Goal: Information Seeking & Learning: Learn about a topic

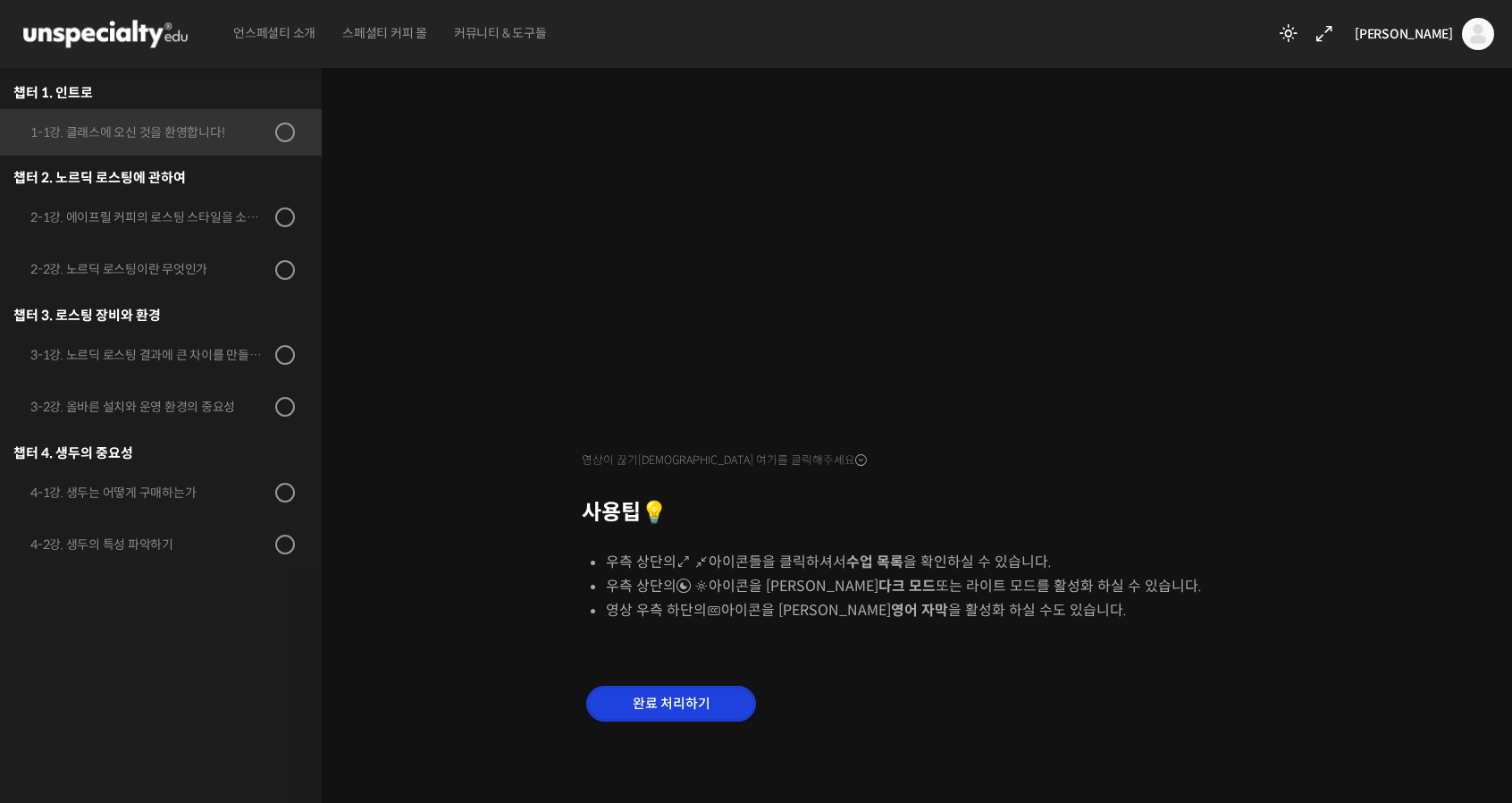
click at [709, 712] on input "완료 처리하기" at bounding box center [672, 704] width 170 height 36
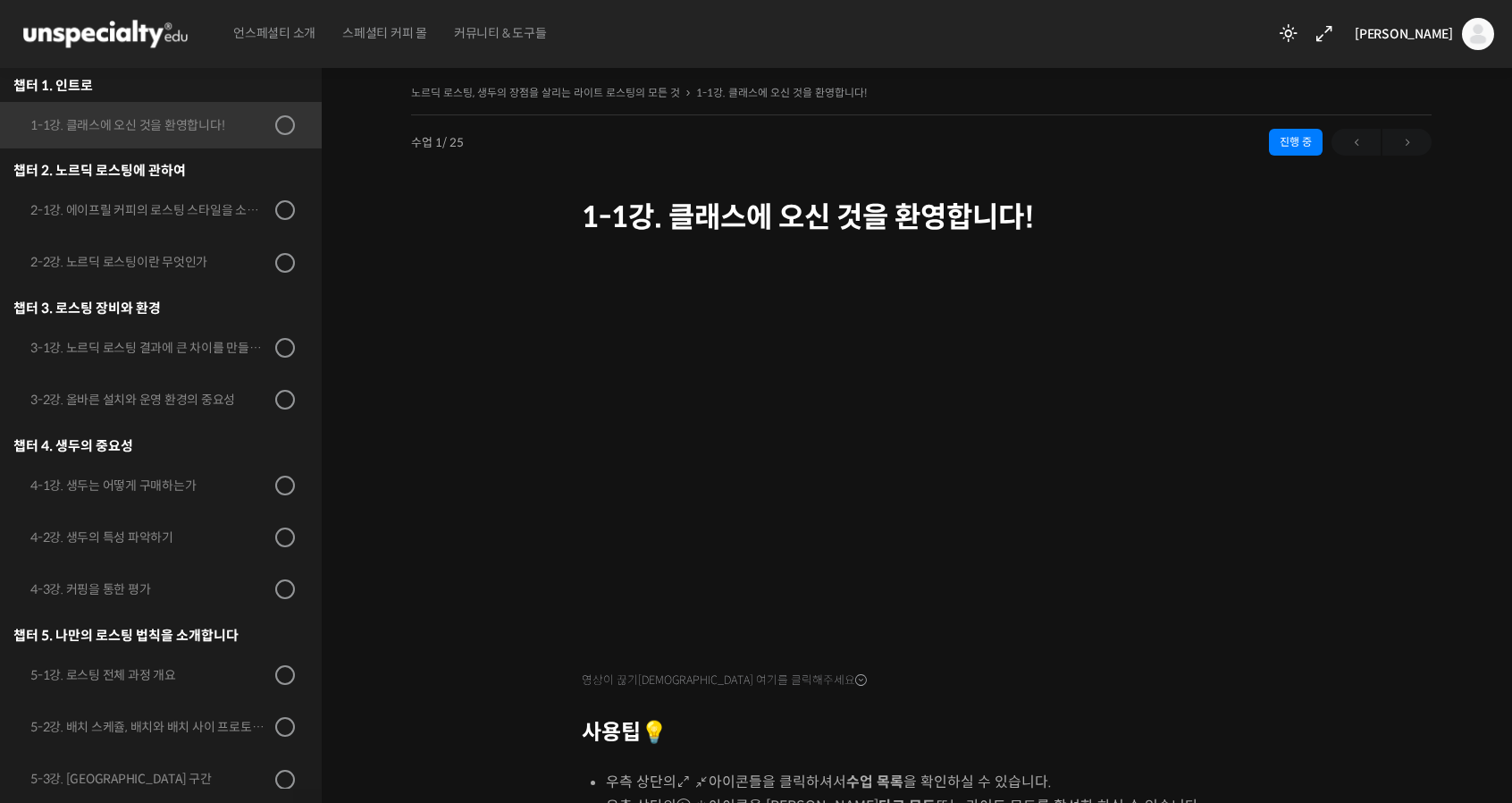
click at [1287, 141] on div "진행 중" at bounding box center [1296, 141] width 54 height 26
click at [1410, 139] on div at bounding box center [1382, 141] width 100 height 26
click at [161, 195] on link "2-1강. 에이프릴 커피의 로스팅 스타일을 소개합니다" at bounding box center [156, 210] width 330 height 47
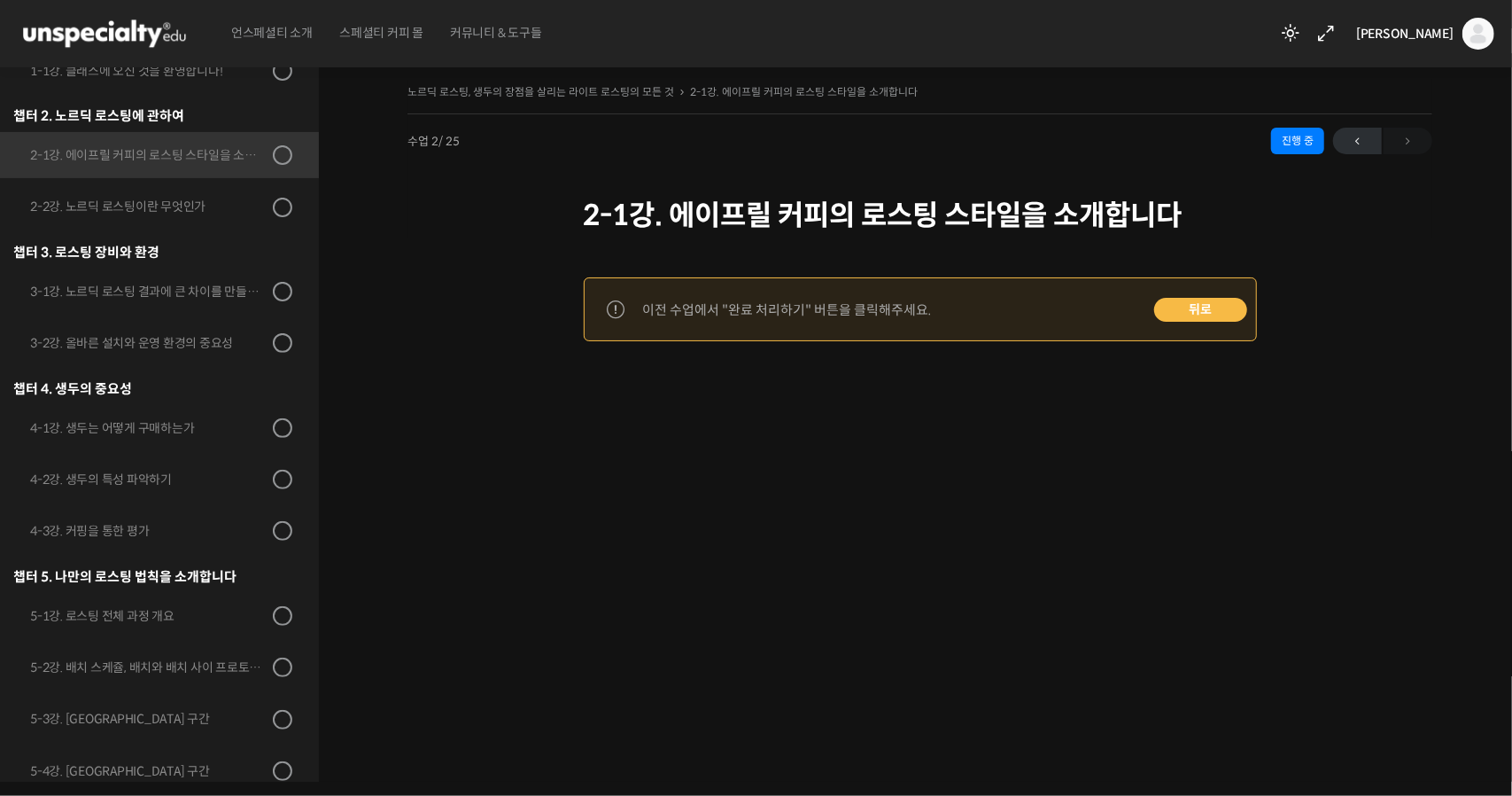
scroll to position [310, 0]
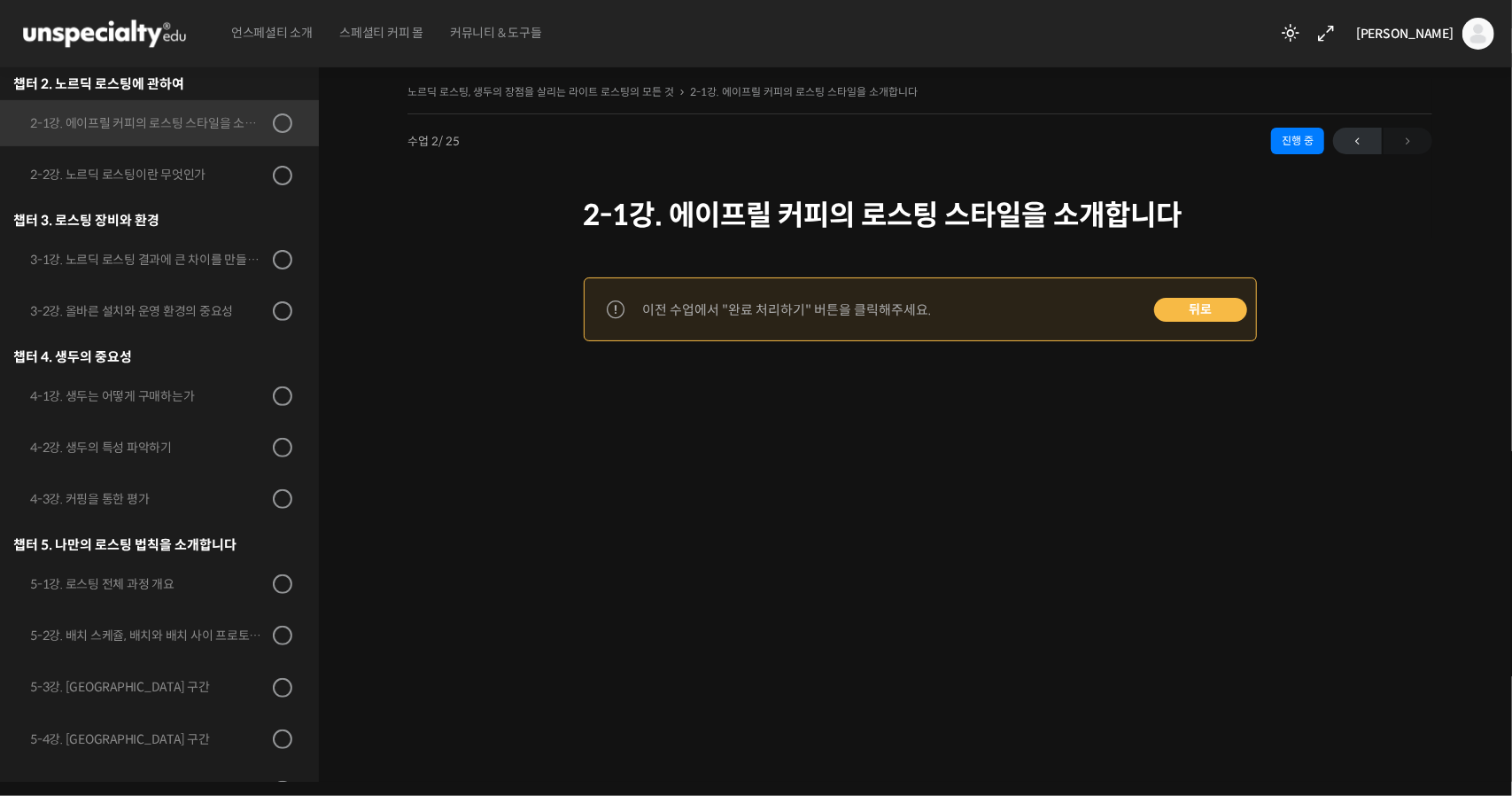
click at [1199, 309] on link "뒤로" at bounding box center [1200, 309] width 93 height 24
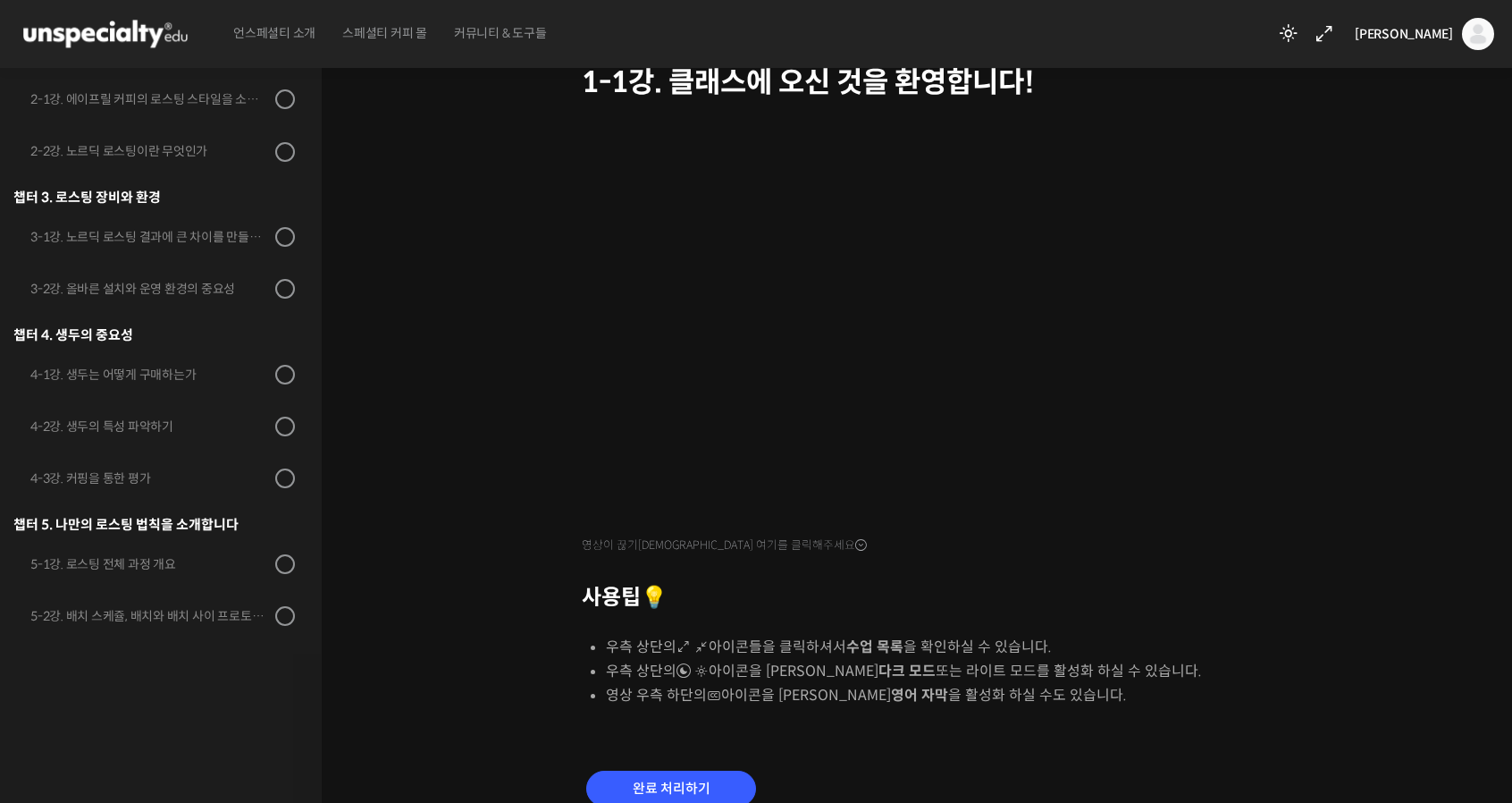
scroll to position [220, 0]
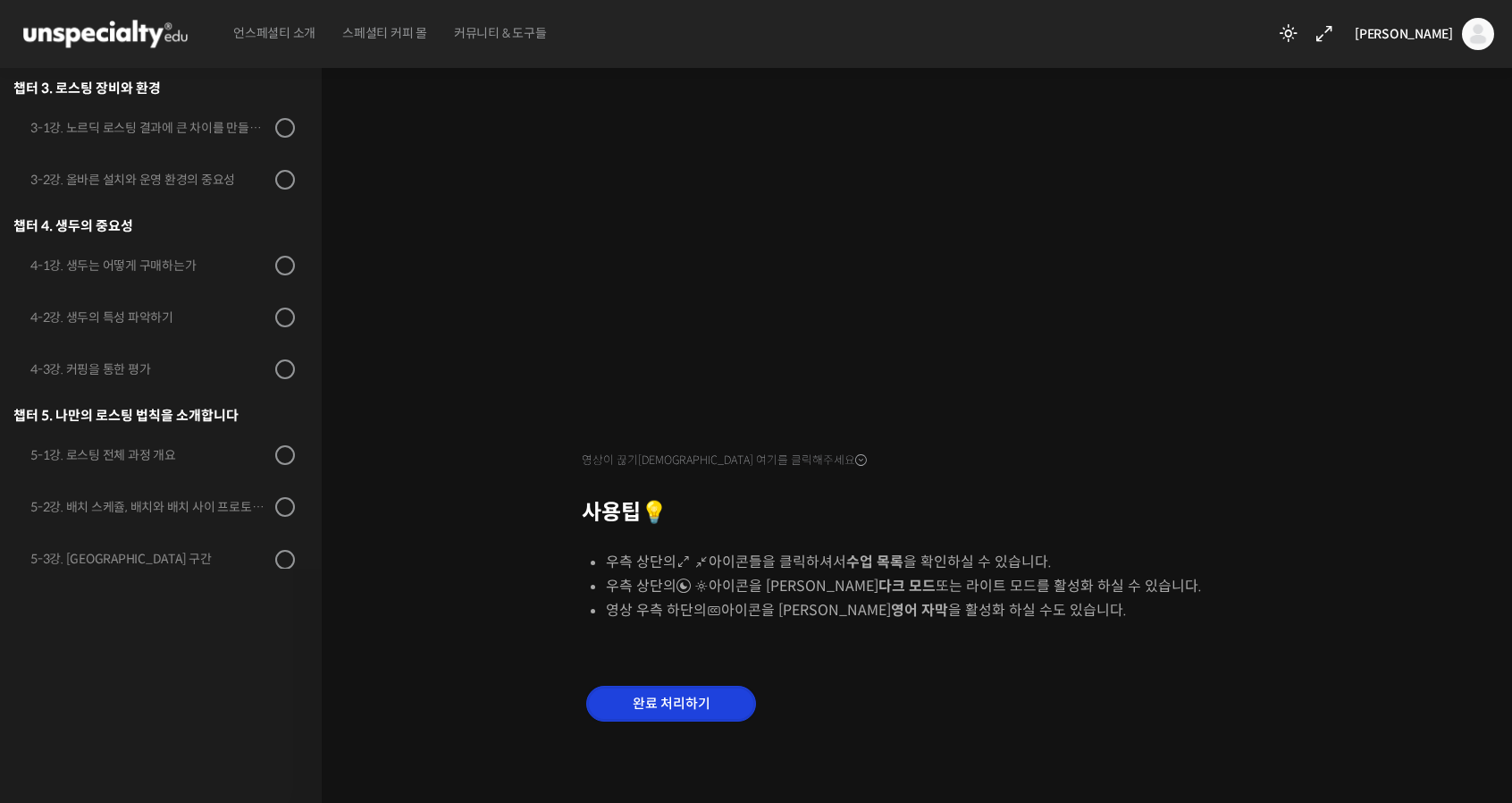
click at [692, 696] on input "완료 처리하기" at bounding box center [672, 704] width 170 height 36
